Goal: Transaction & Acquisition: Book appointment/travel/reservation

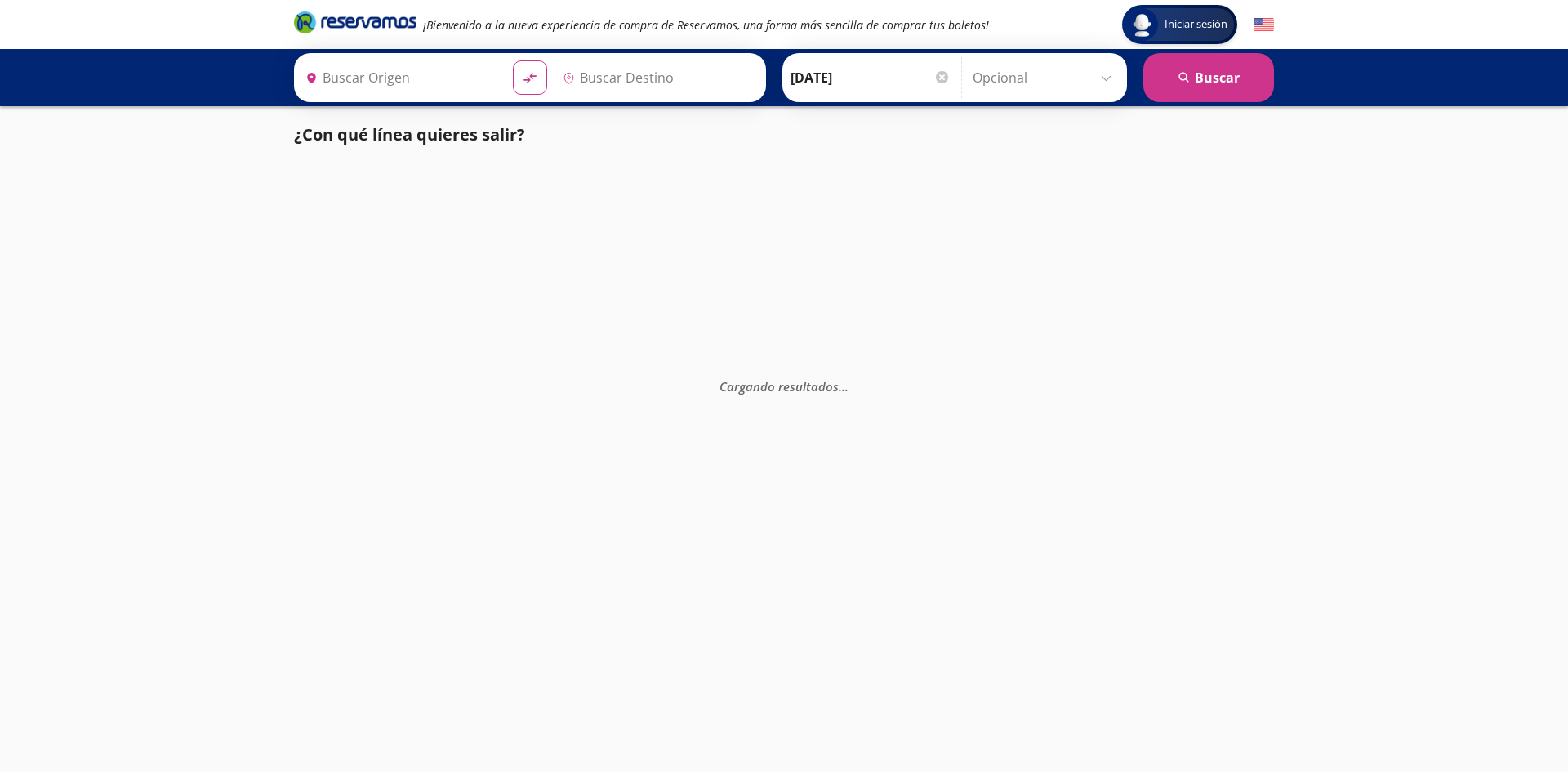
type input "[GEOGRAPHIC_DATA], [GEOGRAPHIC_DATA]"
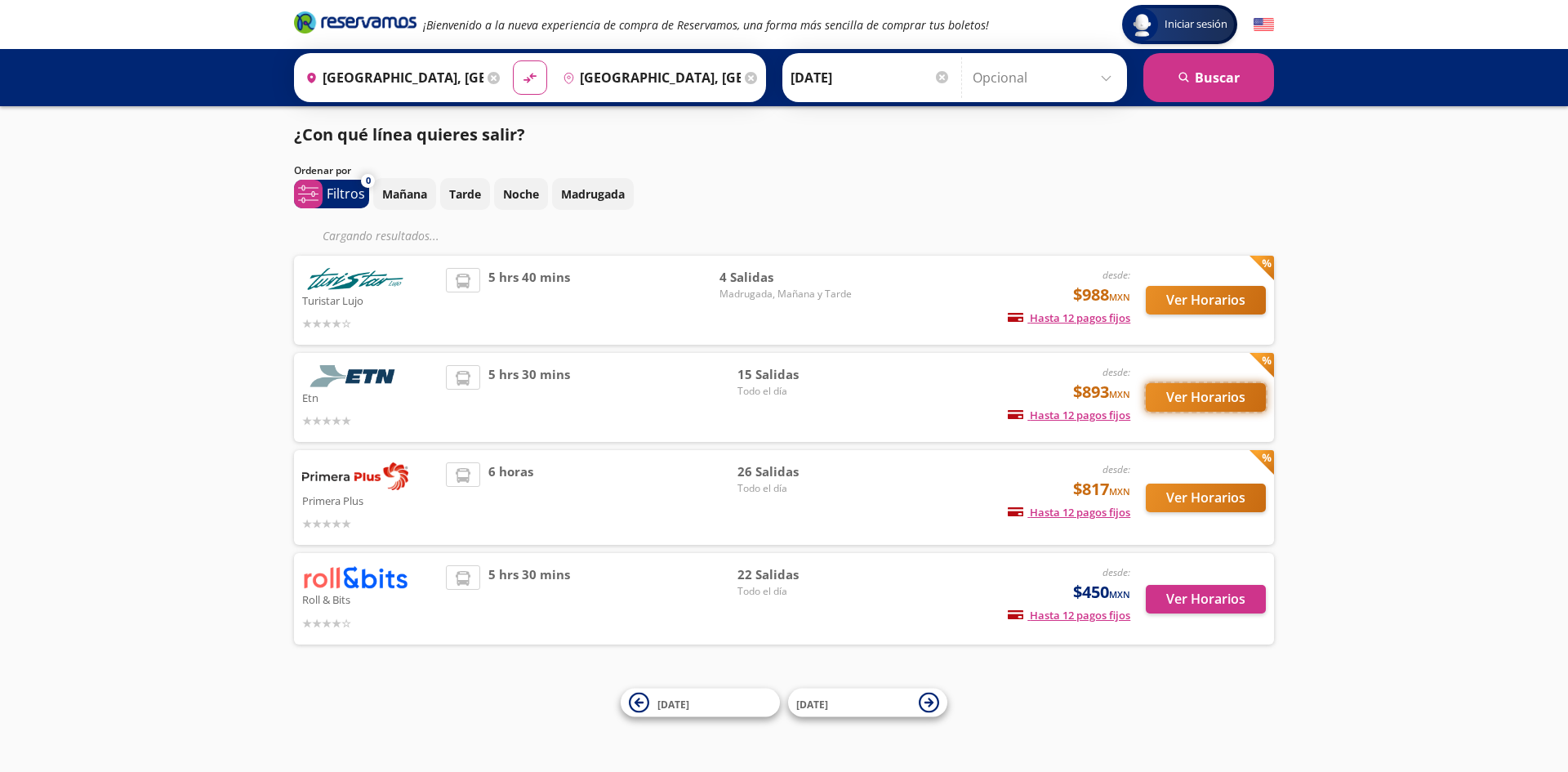
click at [1203, 401] on button "Ver Horarios" at bounding box center [1206, 397] width 120 height 28
click at [1210, 302] on button "Ver Horarios" at bounding box center [1206, 300] width 120 height 28
click at [1185, 405] on button "Ver Horarios" at bounding box center [1206, 397] width 120 height 28
click at [1225, 303] on button "Ver Horarios" at bounding box center [1206, 300] width 120 height 28
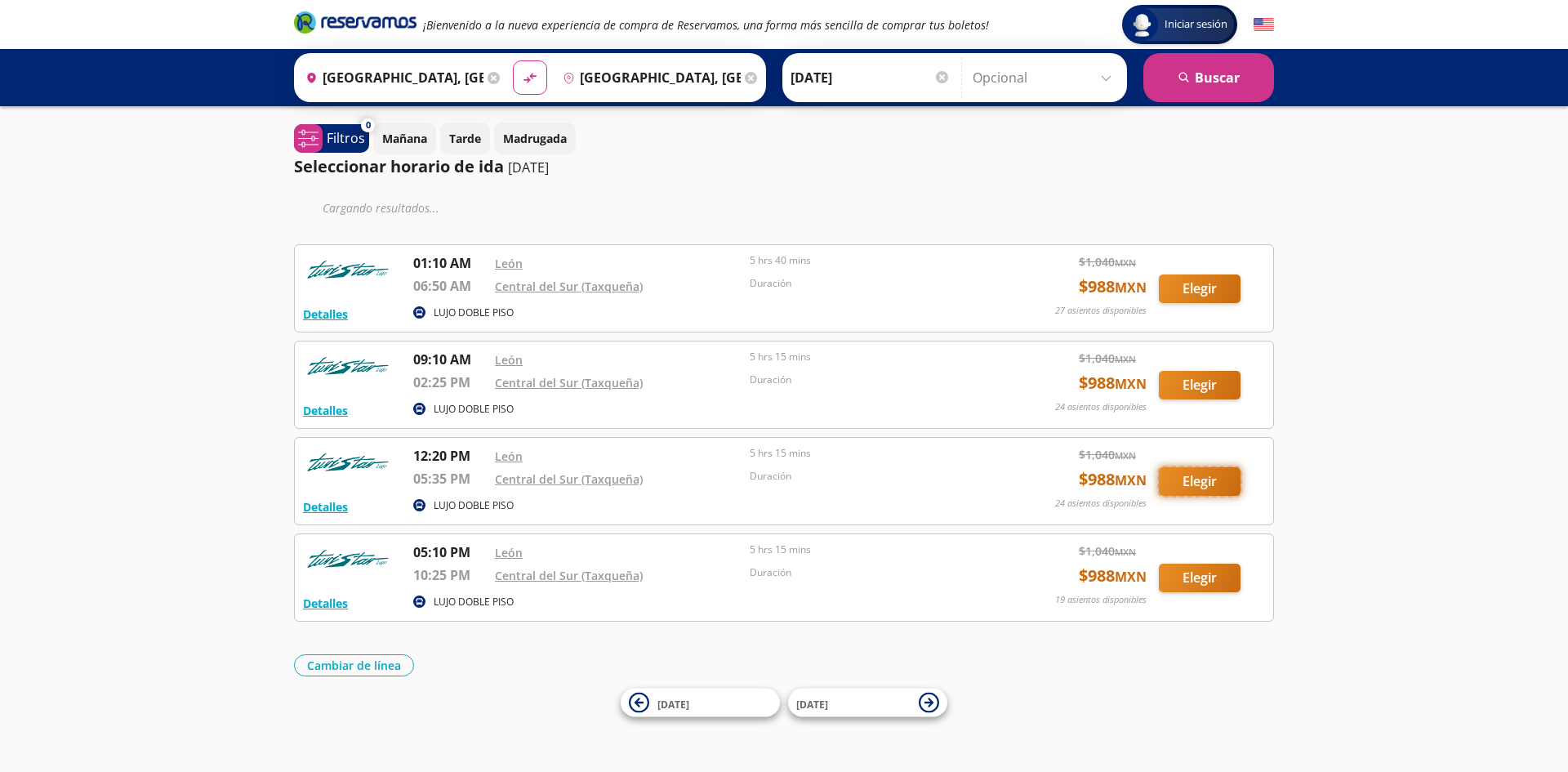
click at [1213, 488] on button "Elegir" at bounding box center [1200, 482] width 82 height 28
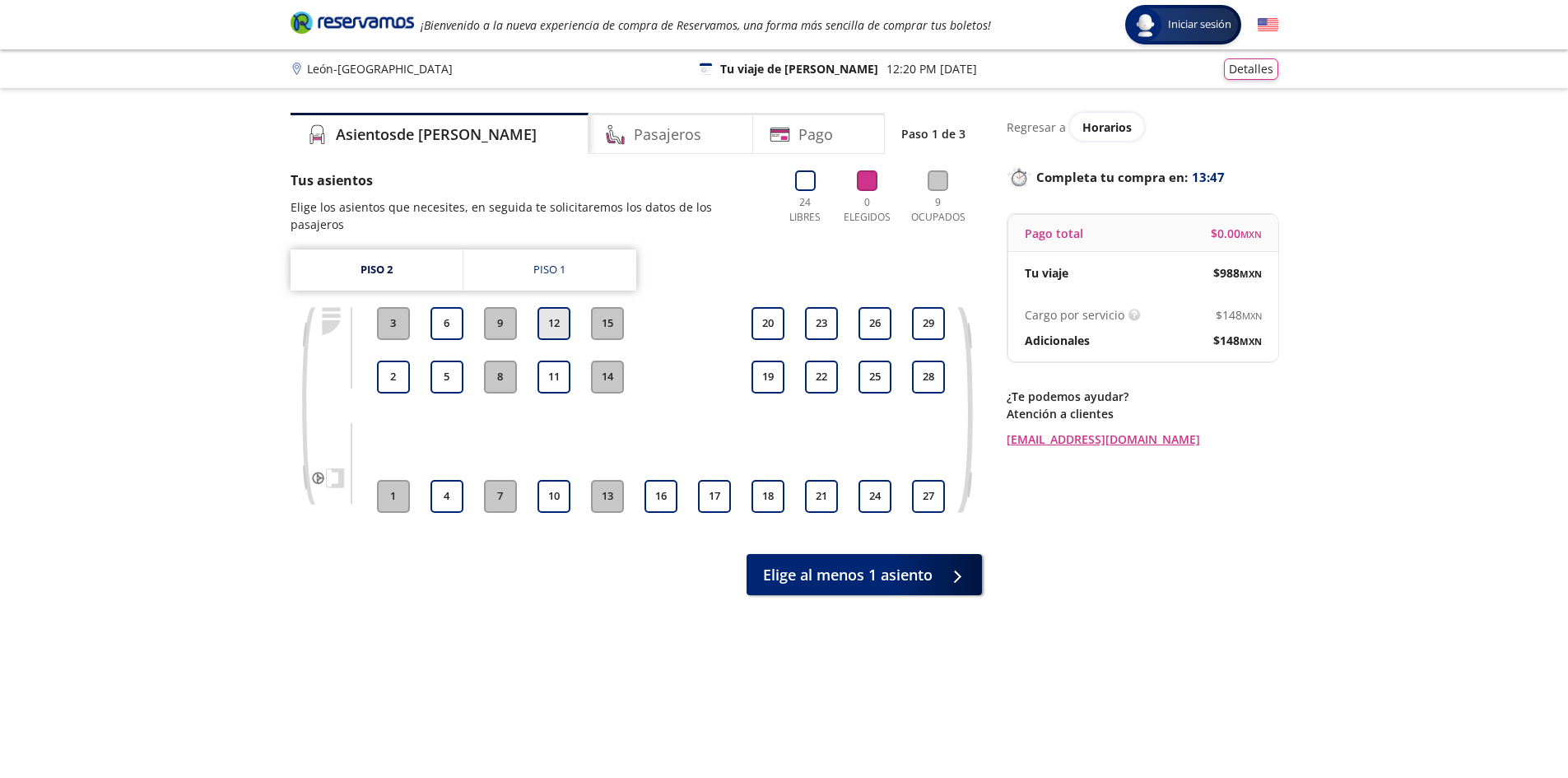
click at [555, 314] on button "12" at bounding box center [554, 323] width 33 height 33
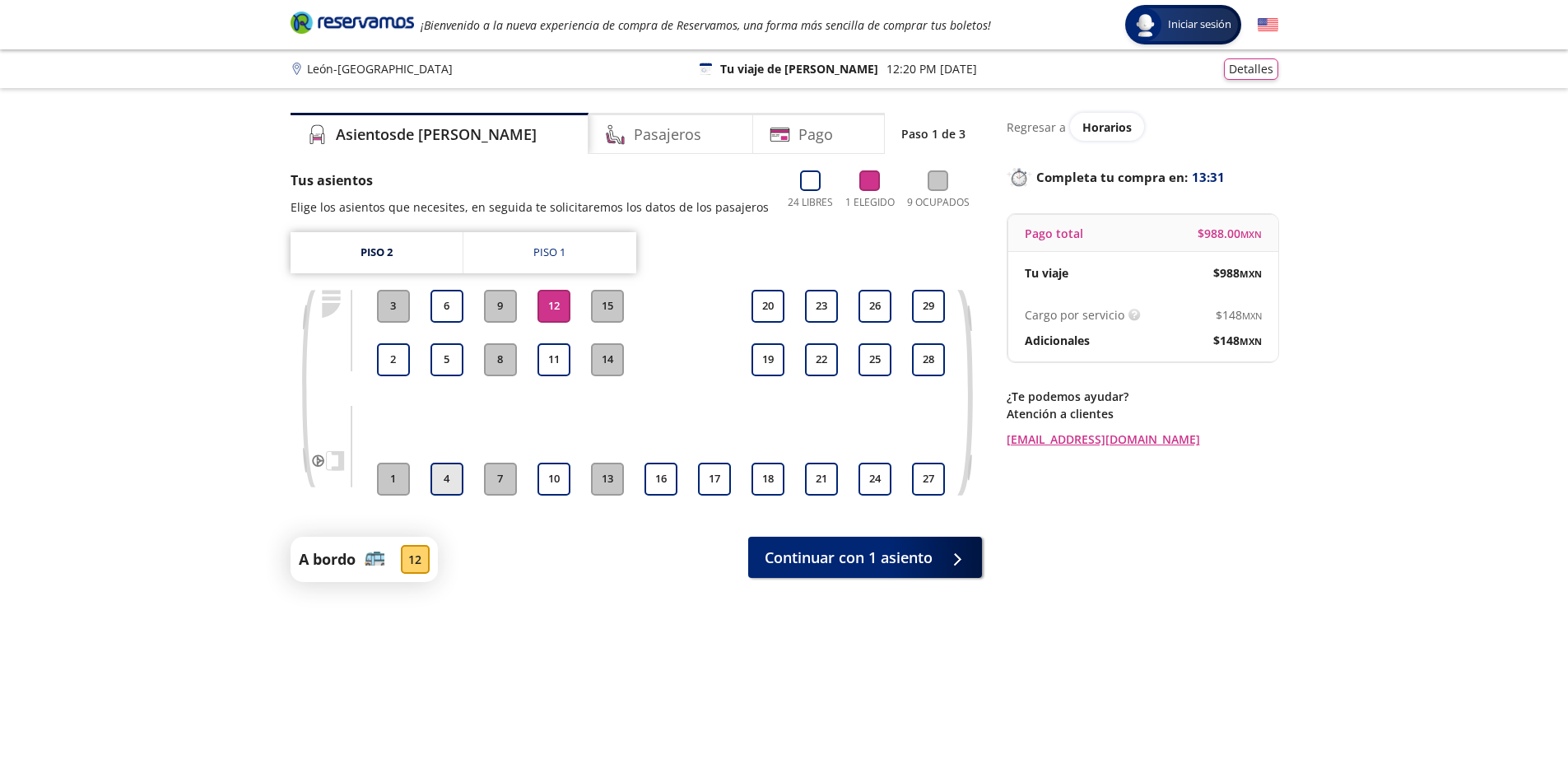
click at [450, 477] on button "4" at bounding box center [447, 479] width 33 height 33
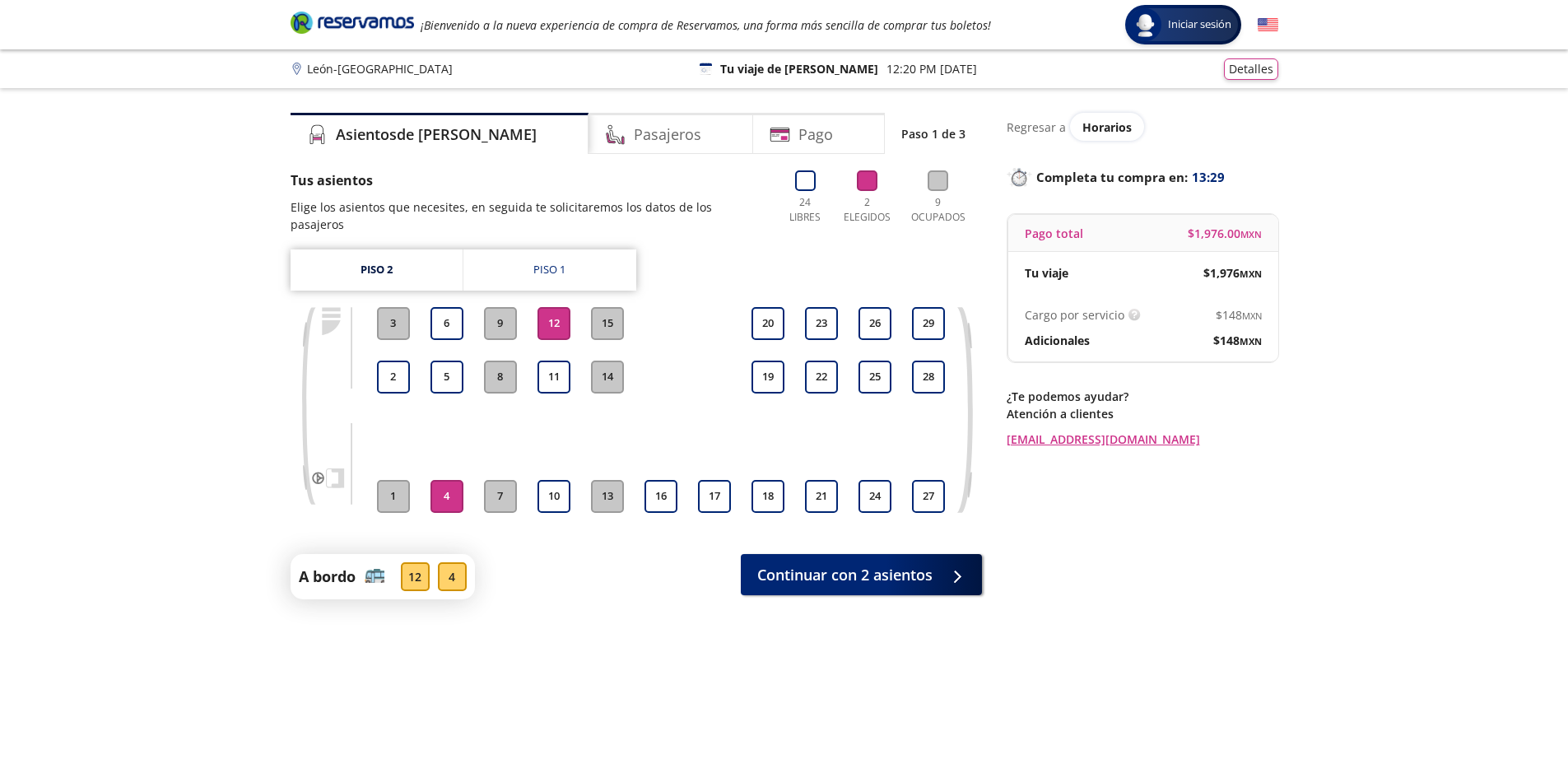
click at [563, 308] on button "12" at bounding box center [554, 323] width 33 height 33
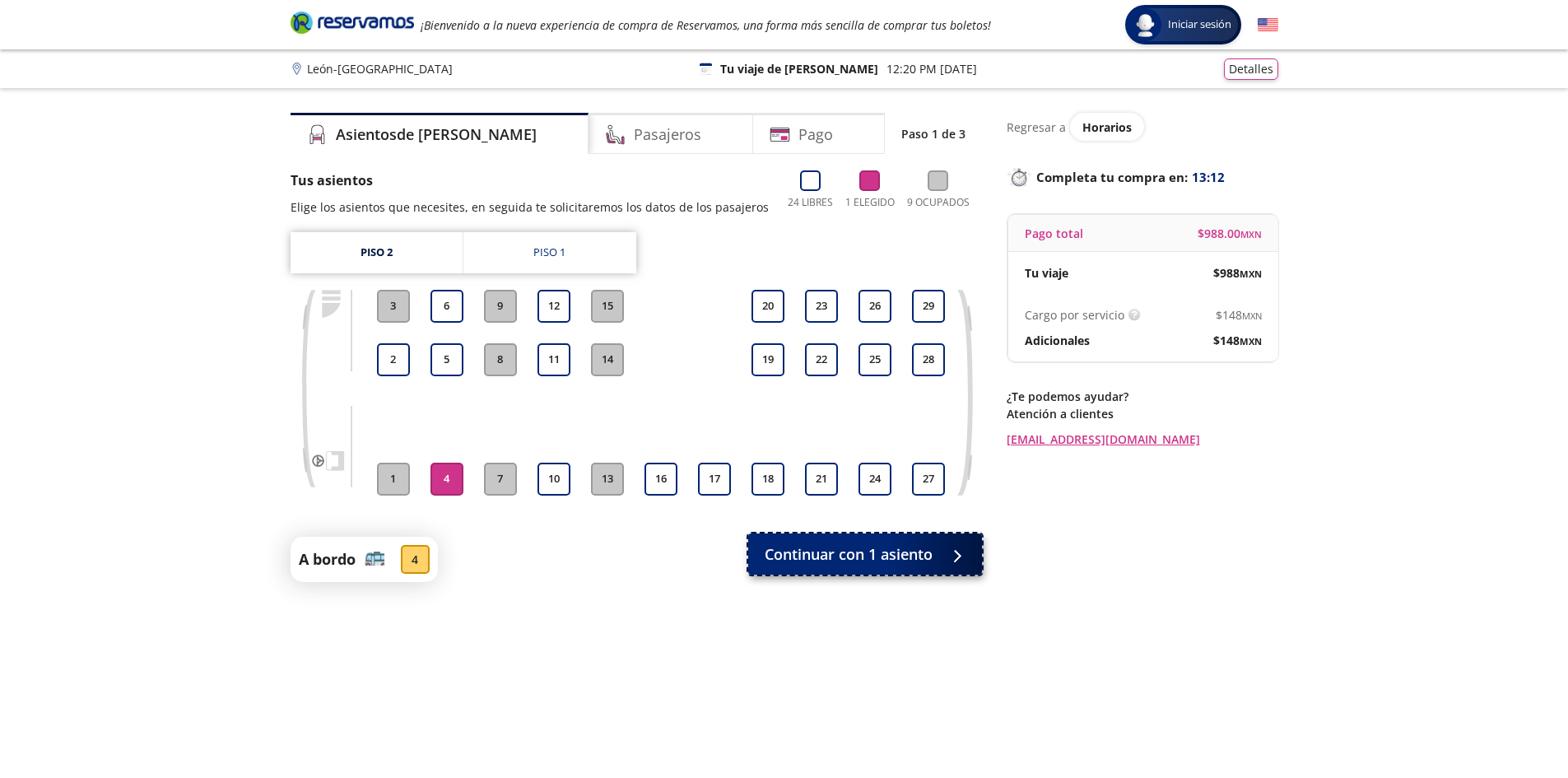
click at [887, 566] on button "Continuar con 1 asiento" at bounding box center [864, 554] width 233 height 41
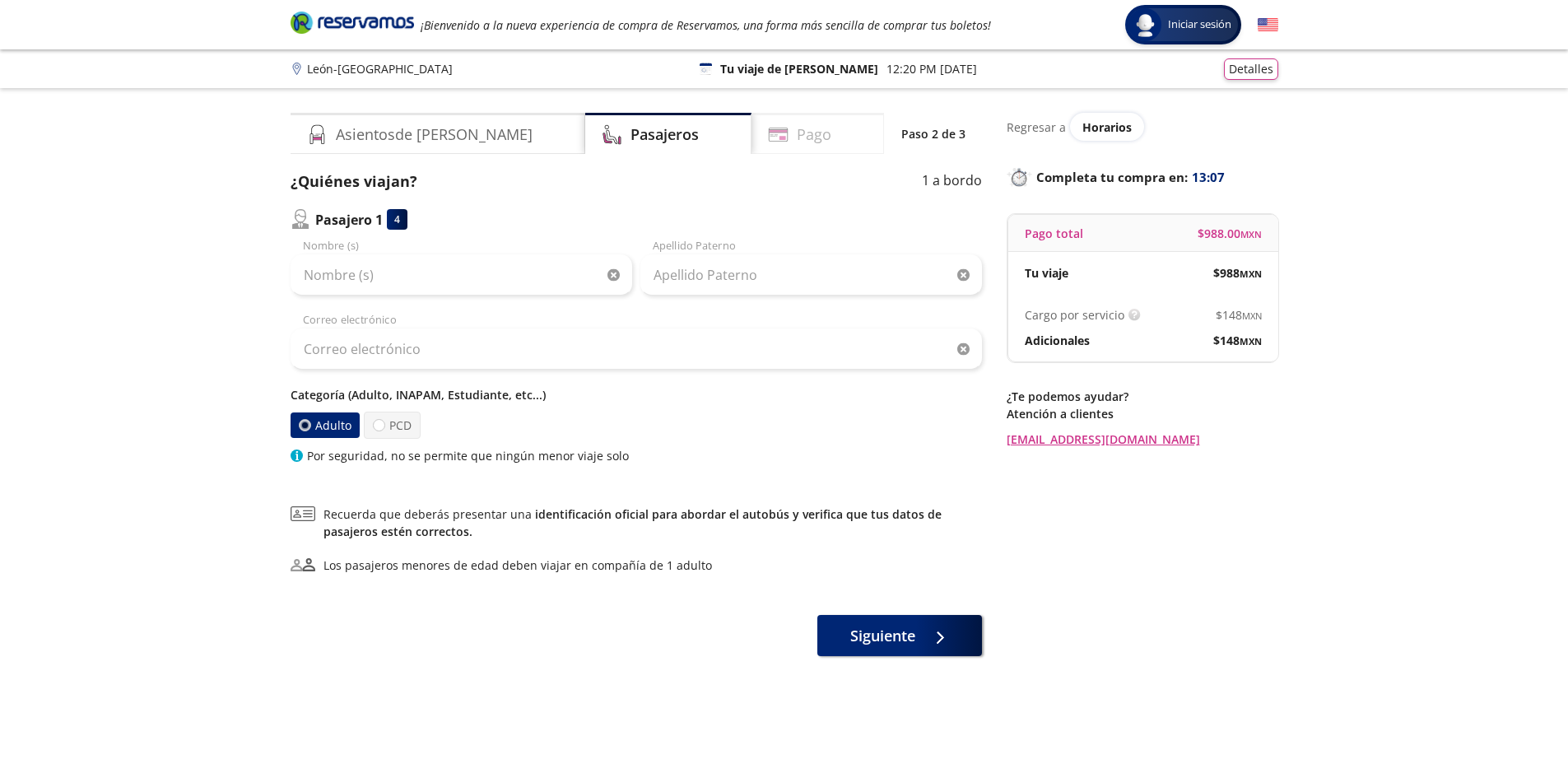
click at [797, 138] on h4 "Pago" at bounding box center [814, 135] width 35 height 22
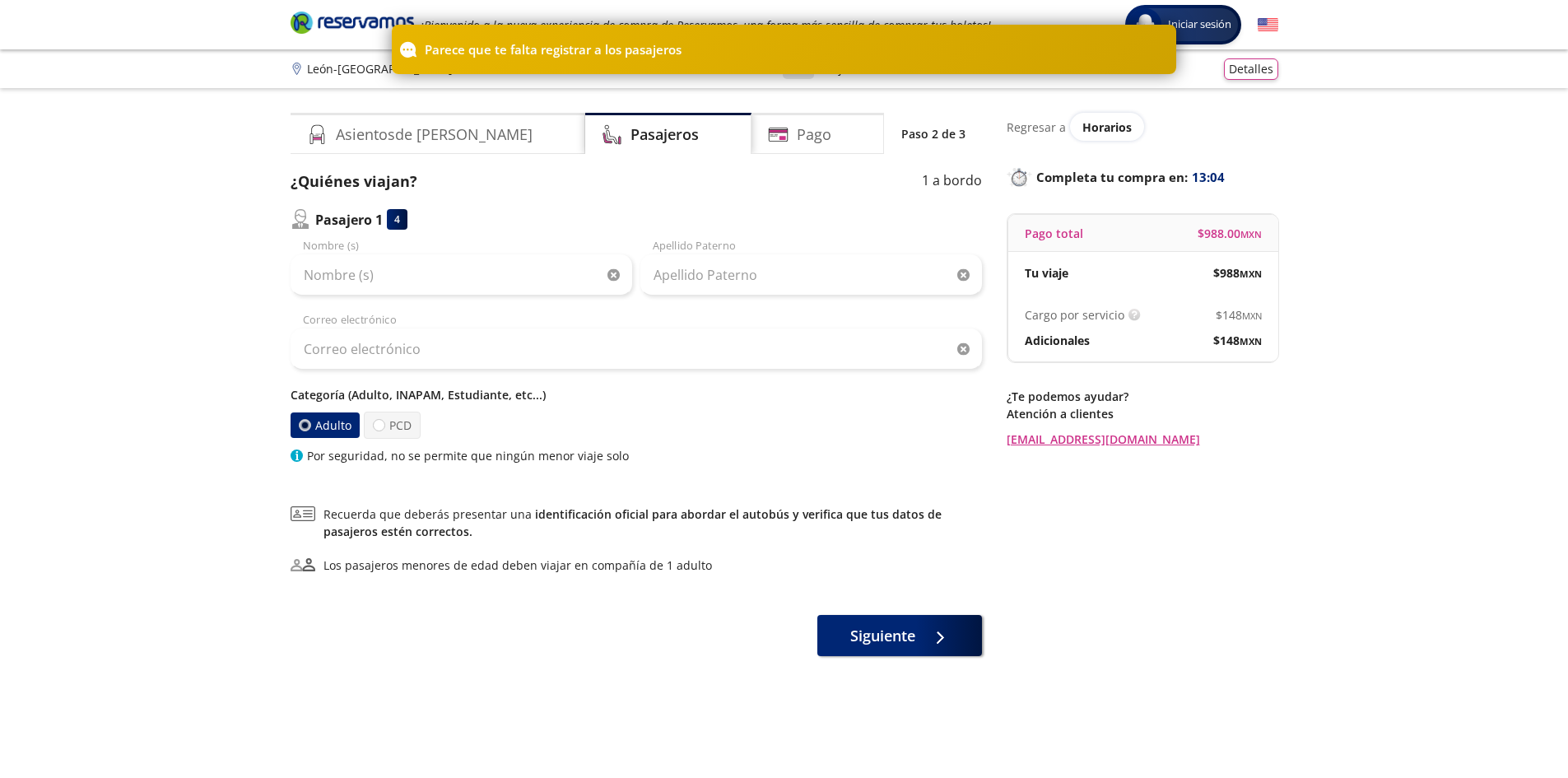
click at [1137, 468] on div "Regresar a Horarios Completa tu compra en : 13:04 Pago total $ 988.00 MXN Tu vi…" at bounding box center [1143, 443] width 271 height 661
click at [1217, 571] on div "Regresar a Horarios Completa tu compra en : 13:03 Pago total $ 988.00 MXN Tu vi…" at bounding box center [1143, 443] width 271 height 661
click at [1198, 564] on div "Regresar a Horarios Completa tu compra en : 13:01 Pago total $ 988.00 MXN Tu vi…" at bounding box center [1143, 443] width 271 height 661
click at [499, 277] on input "Nombre (s)" at bounding box center [461, 275] width 341 height 41
click at [19, 304] on div "Group 9 Created with Sketch. Datos para la compra León - [GEOGRAPHIC_DATA] Inic…" at bounding box center [784, 440] width 1568 height 881
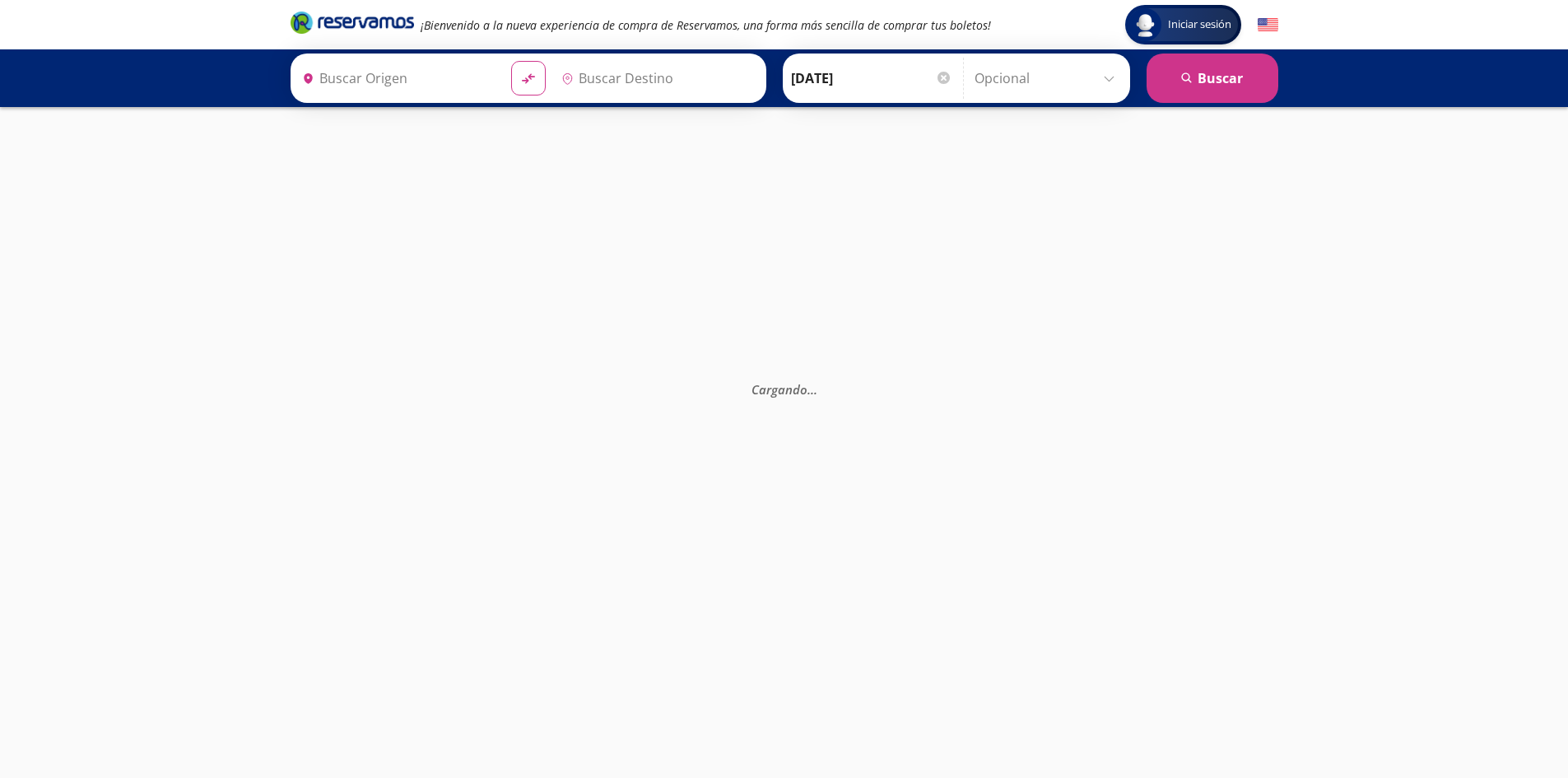
type input "[GEOGRAPHIC_DATA], [GEOGRAPHIC_DATA]"
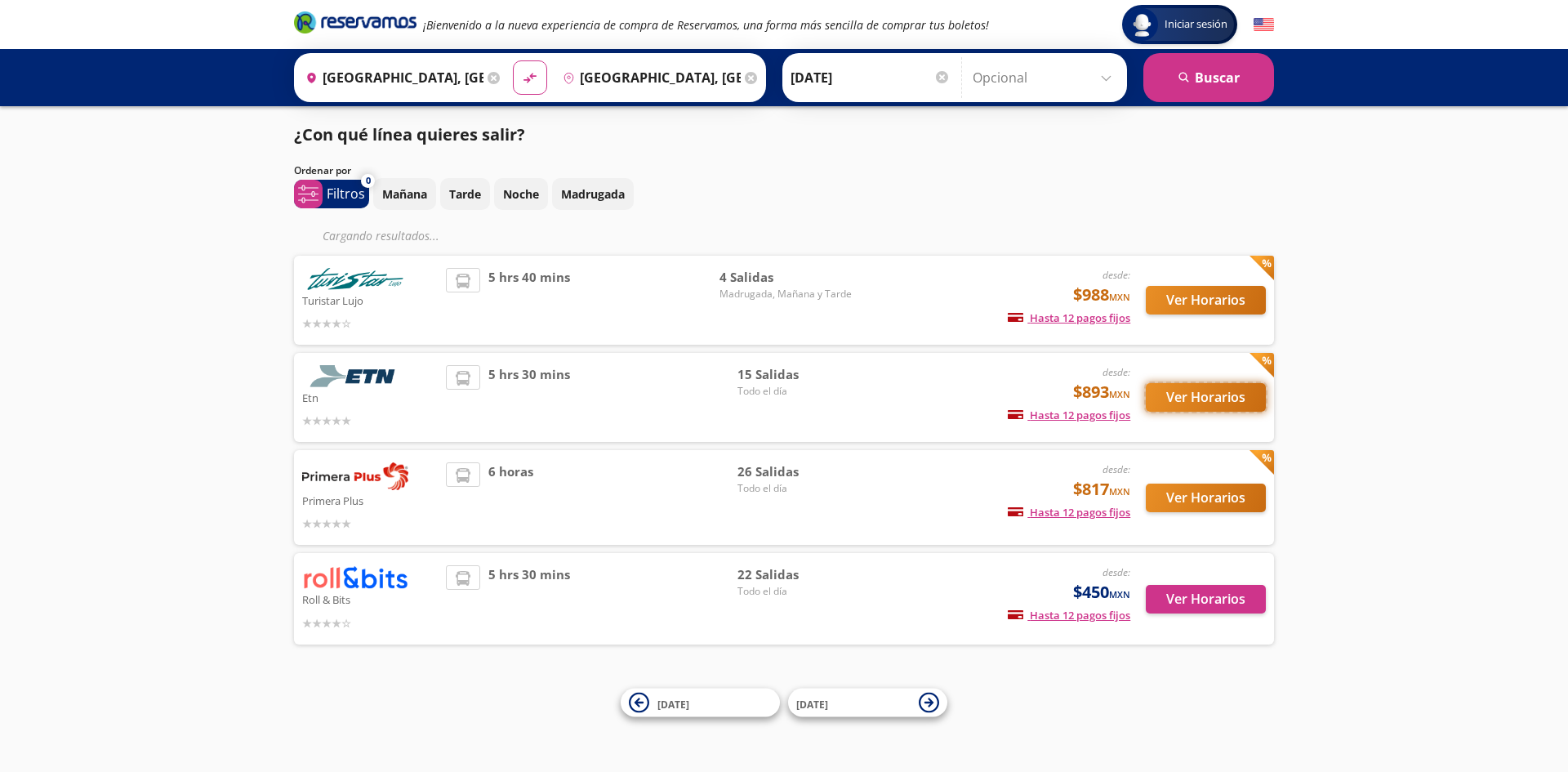
click at [1214, 402] on button "Ver Horarios" at bounding box center [1206, 397] width 120 height 28
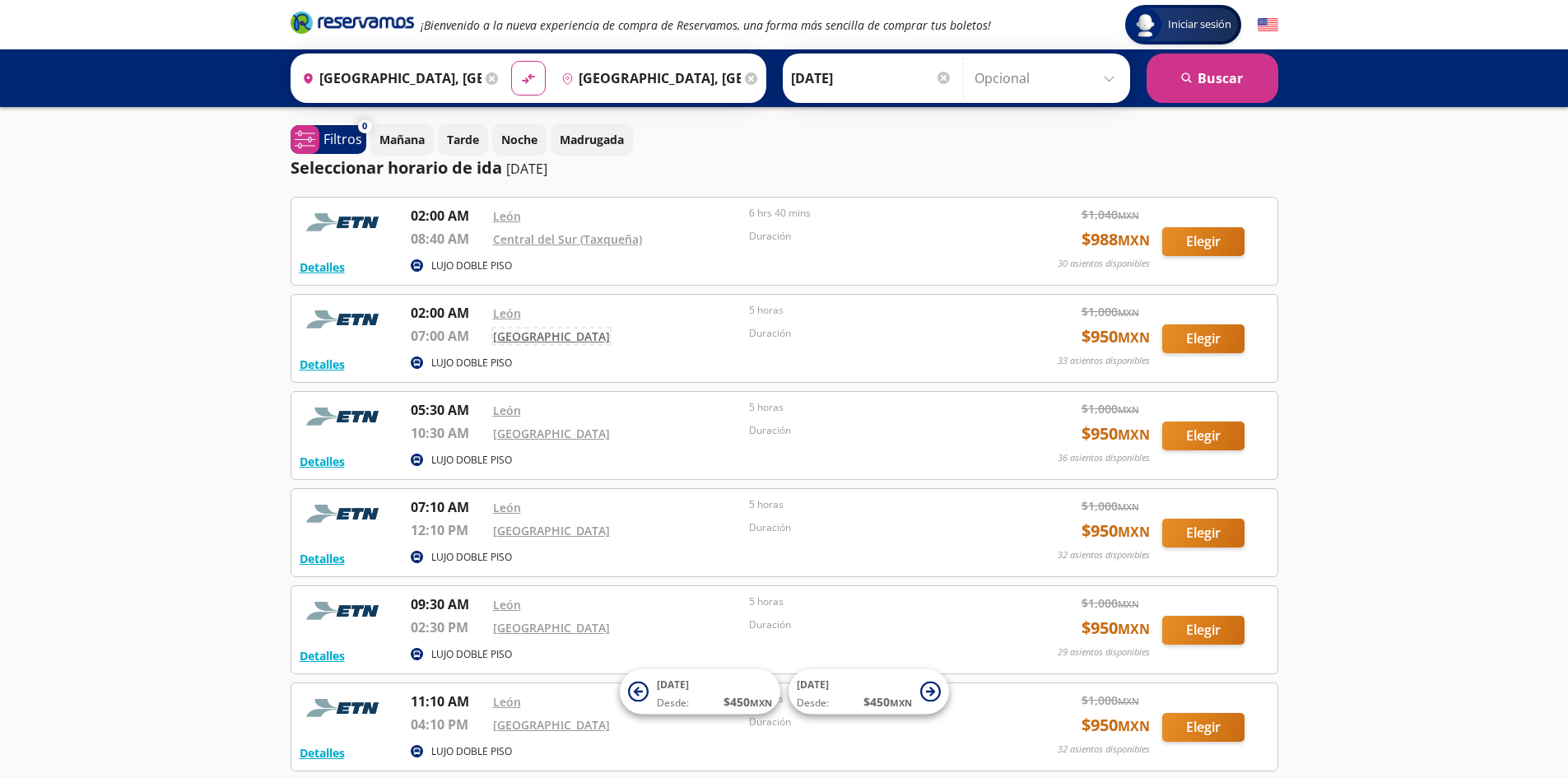
click at [536, 340] on link "[GEOGRAPHIC_DATA]" at bounding box center [551, 336] width 117 height 16
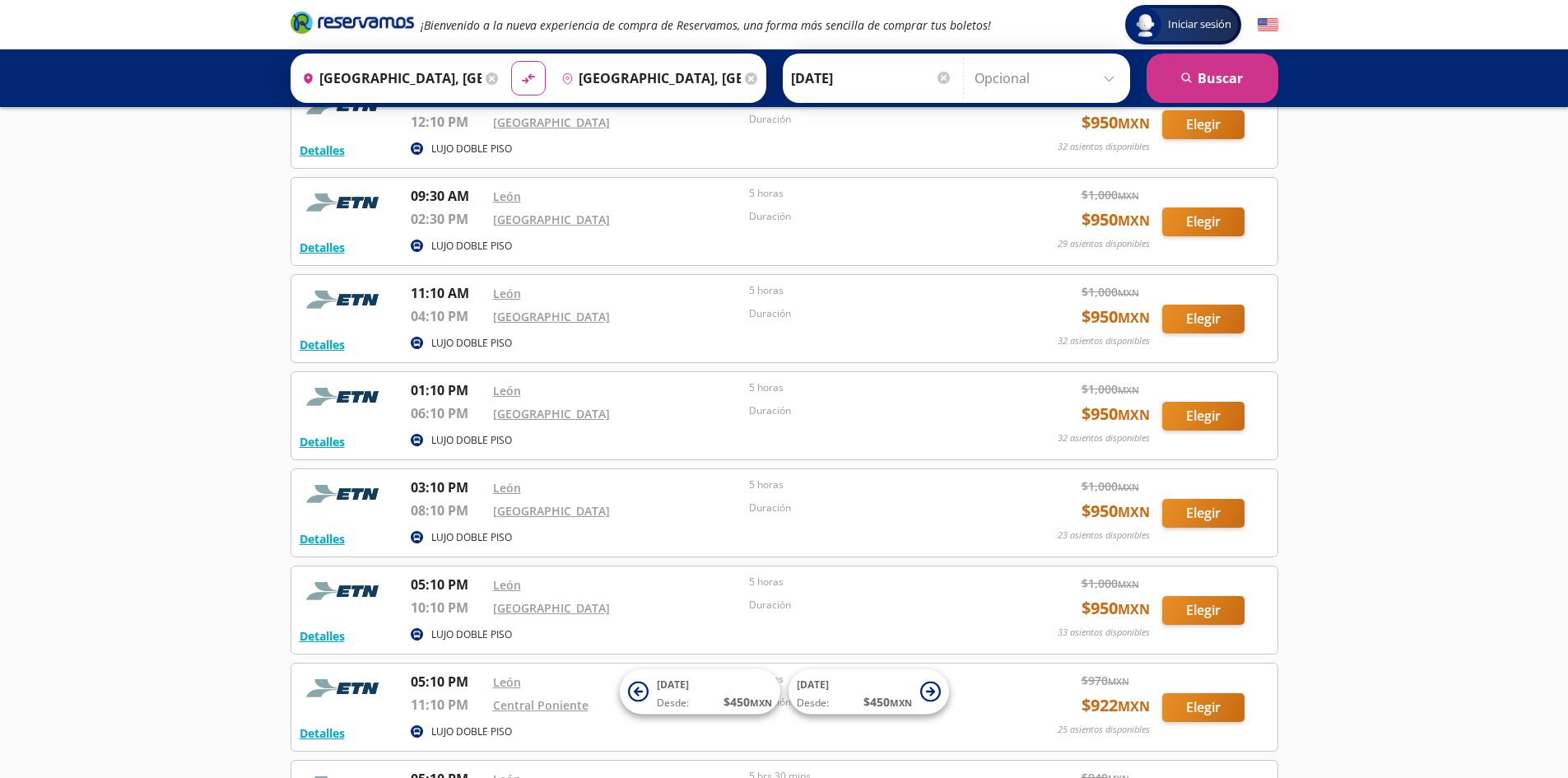
scroll to position [446, 0]
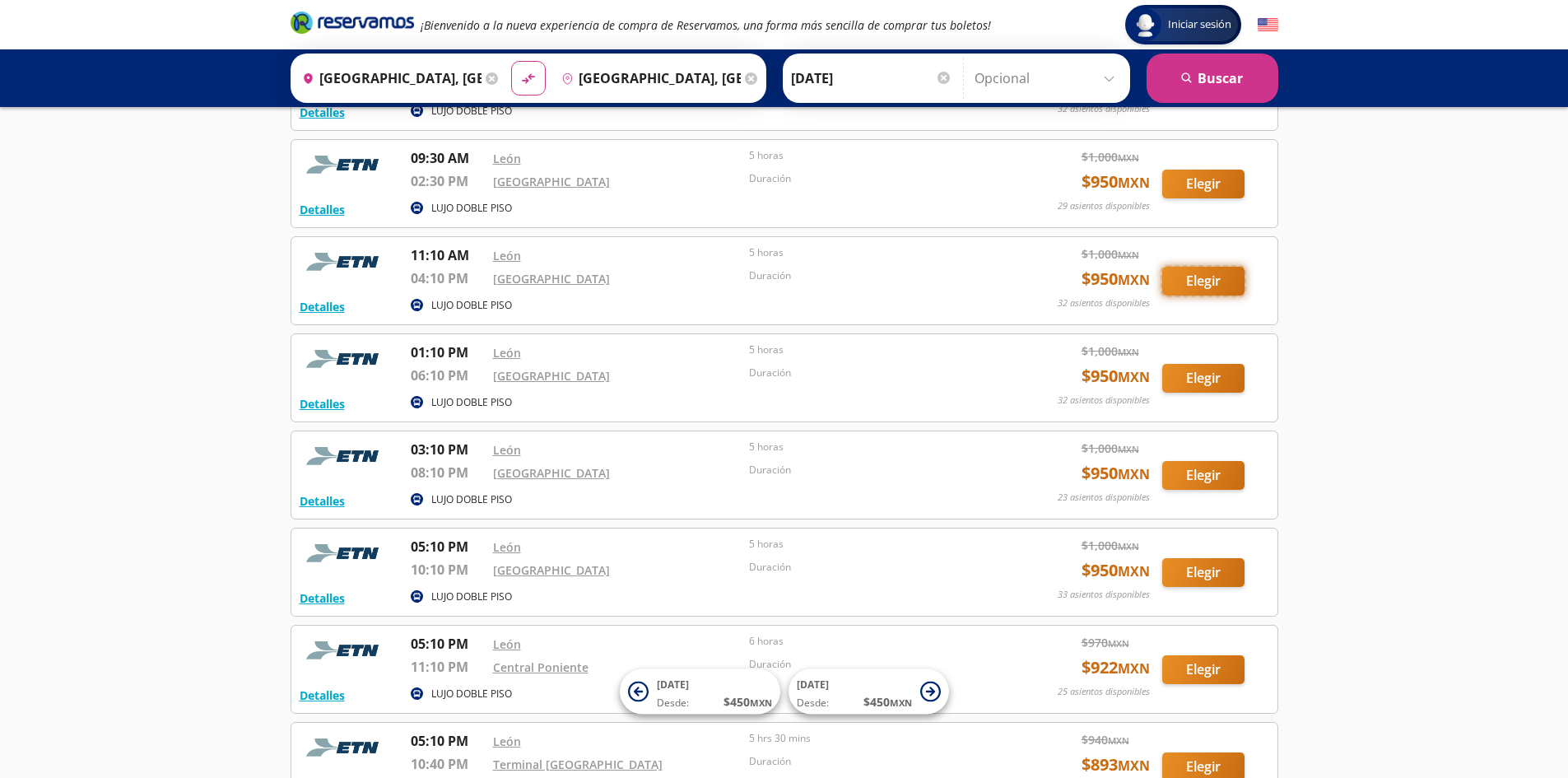
click at [1217, 282] on button "Elegir" at bounding box center [1203, 281] width 83 height 29
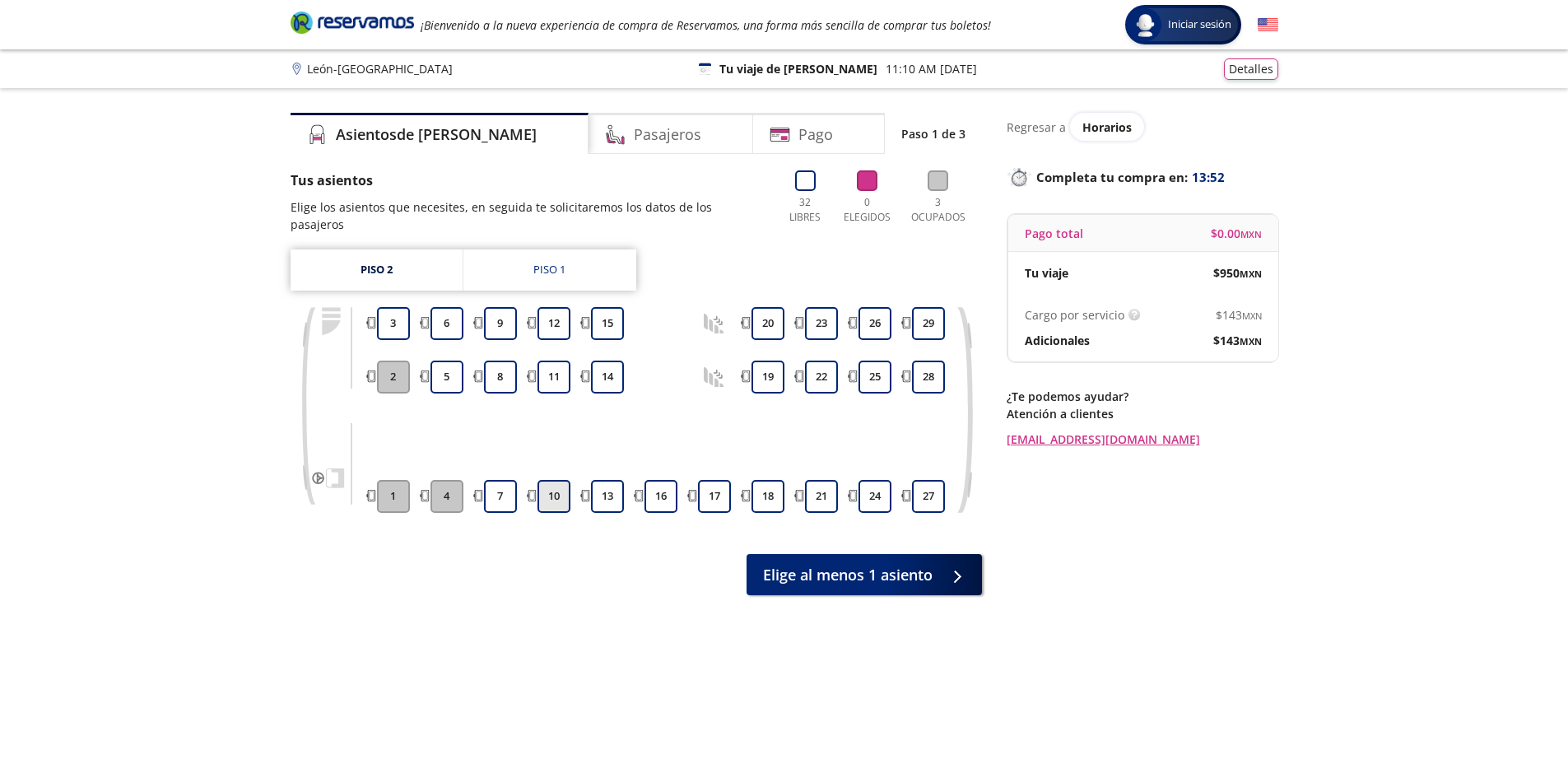
click at [559, 483] on button "10" at bounding box center [554, 496] width 33 height 33
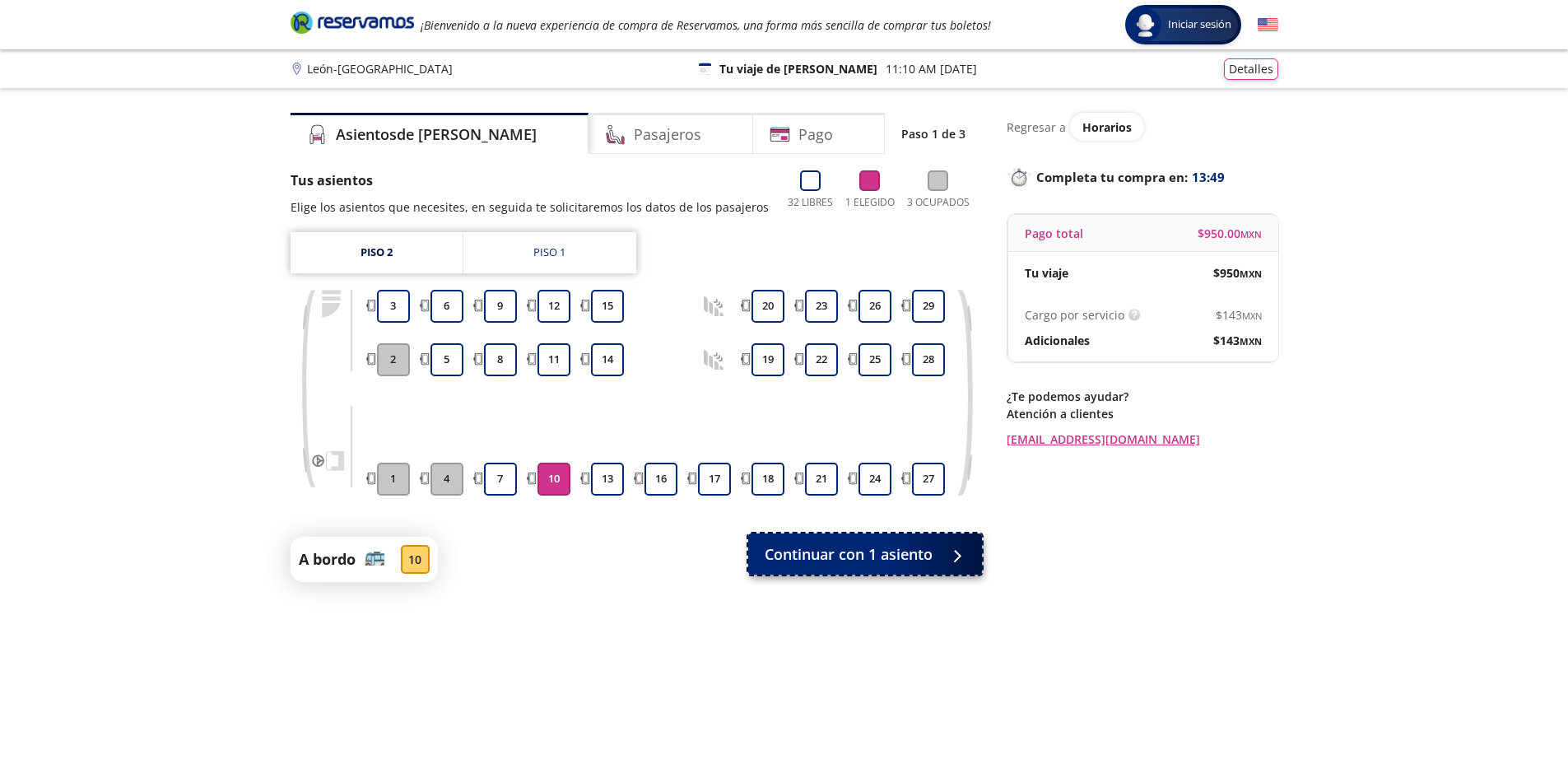
click at [903, 564] on span "Continuar con 1 asiento" at bounding box center [848, 555] width 168 height 22
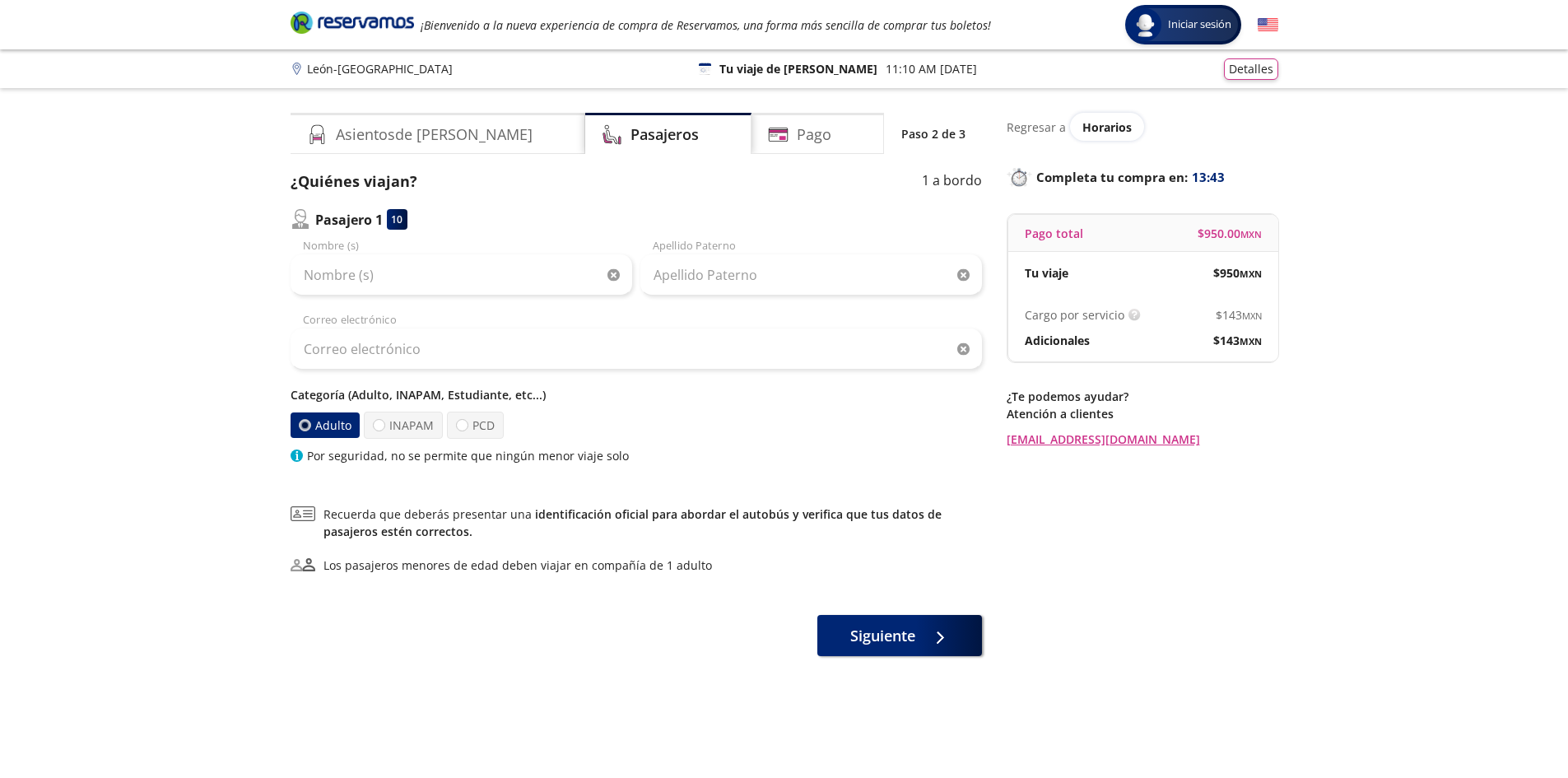
click at [312, 428] on label "Adulto" at bounding box center [324, 424] width 72 height 26
click at [309, 428] on input "Adulto" at bounding box center [304, 426] width 12 height 12
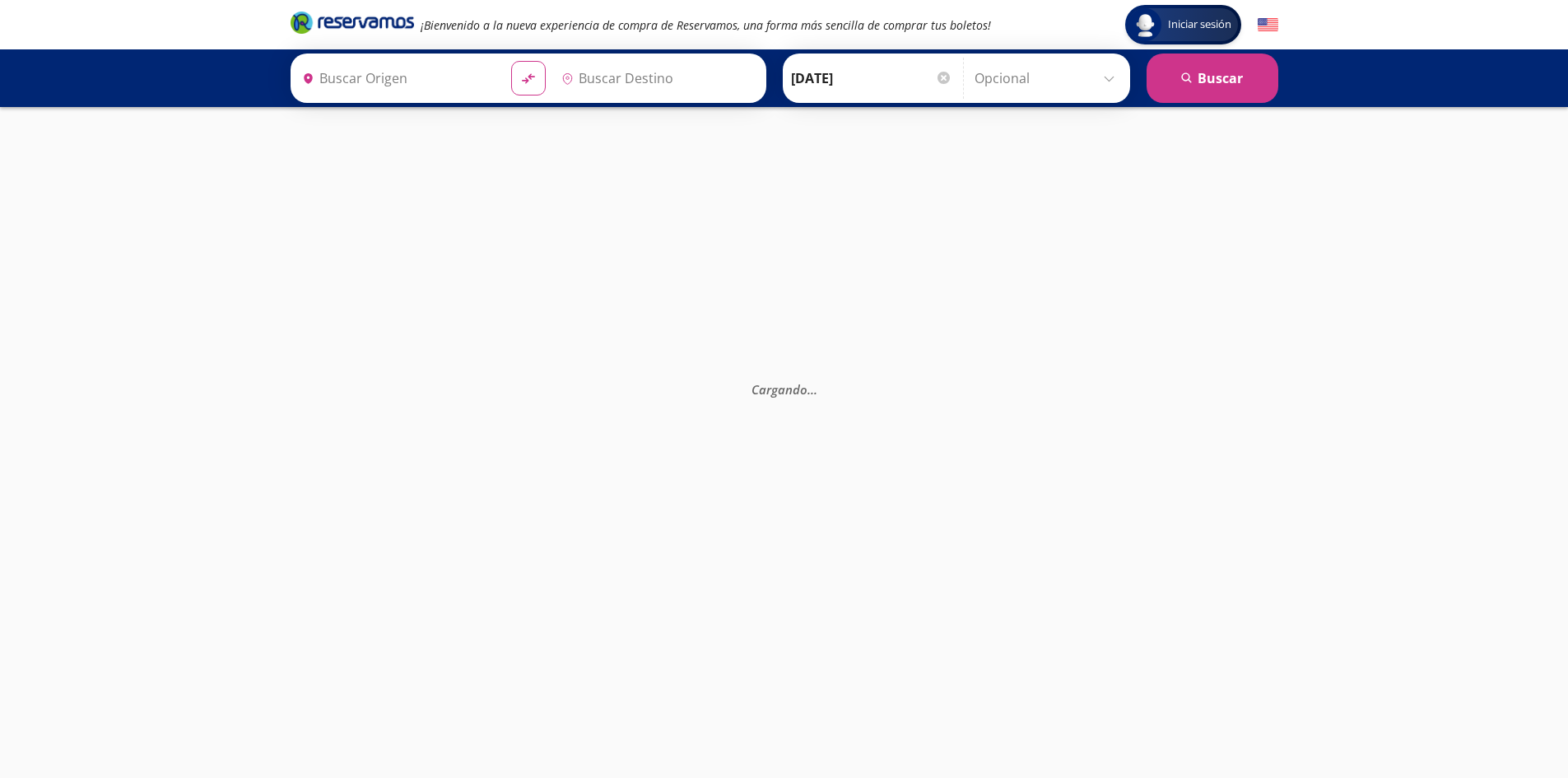
type input "[GEOGRAPHIC_DATA], [GEOGRAPHIC_DATA]"
